Goal: Task Accomplishment & Management: Manage account settings

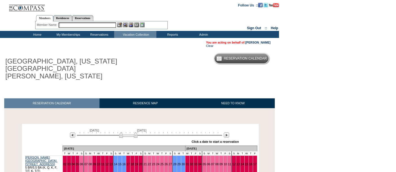
click at [150, 132] on div at bounding box center [149, 134] width 145 height 5
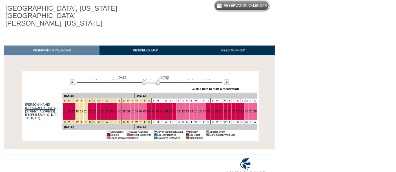
scroll to position [54, 0]
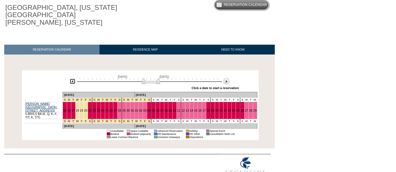
click at [72, 79] on img at bounding box center [72, 81] width 5 height 5
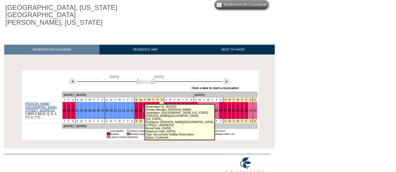
click at [143, 109] on link "17" at bounding box center [144, 110] width 3 height 3
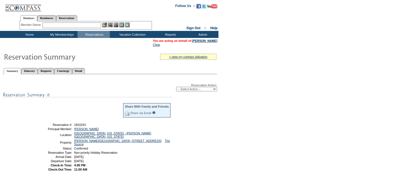
select select "ChangeDates"
click at [176, 87] on select "-- Select Action -- Modify Reservation Dates Modify Reservation Cost Modify Occ…" at bounding box center [196, 89] width 41 height 5
